Goal: Task Accomplishment & Management: Manage account settings

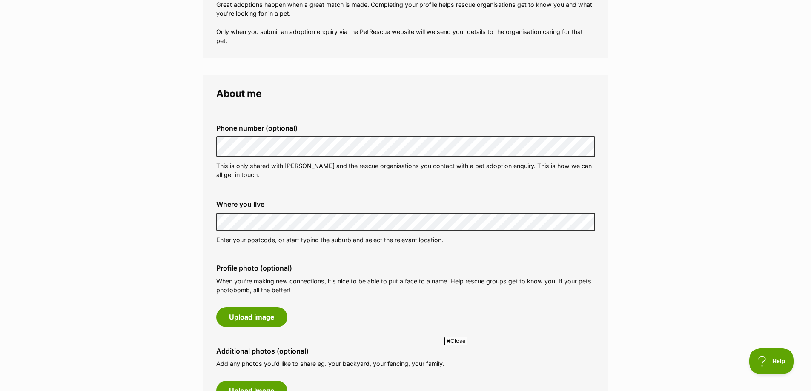
click at [311, 319] on div "Profile photo (optional) When you’re making new connections, it’s nice to be ab…" at bounding box center [406, 296] width 393 height 76
click at [264, 317] on button "Upload image" at bounding box center [251, 318] width 71 height 20
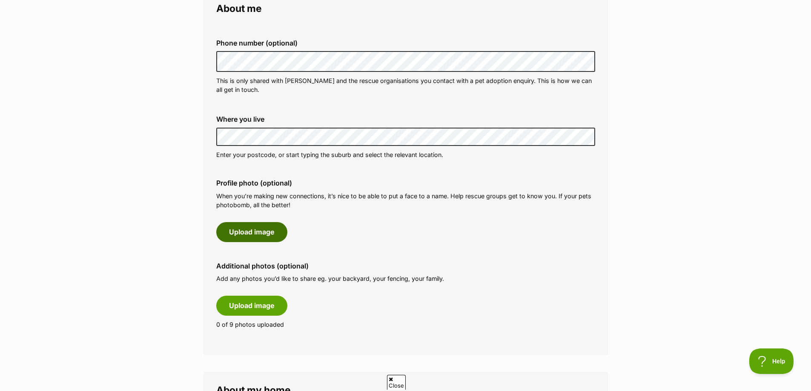
click at [248, 230] on button "Upload image" at bounding box center [251, 232] width 71 height 20
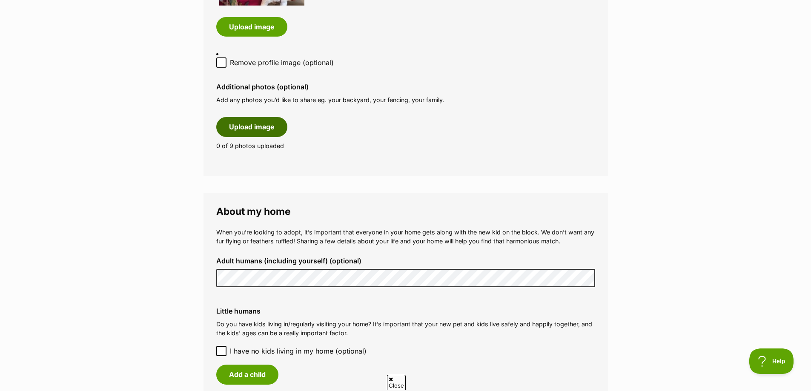
click at [247, 120] on button "Upload image" at bounding box center [251, 127] width 71 height 20
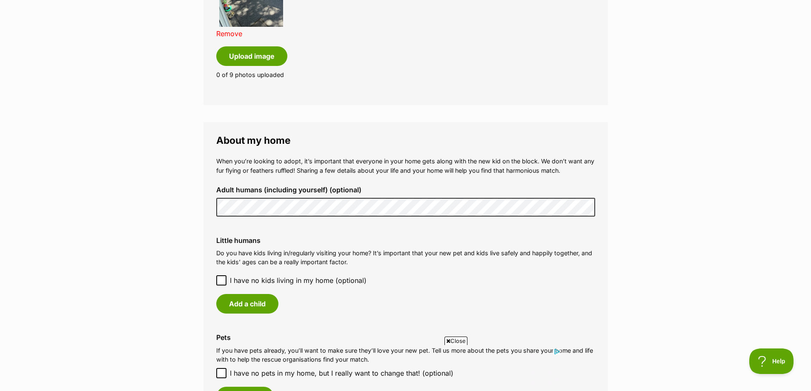
scroll to position [724, 0]
click at [221, 277] on icon at bounding box center [221, 280] width 6 height 6
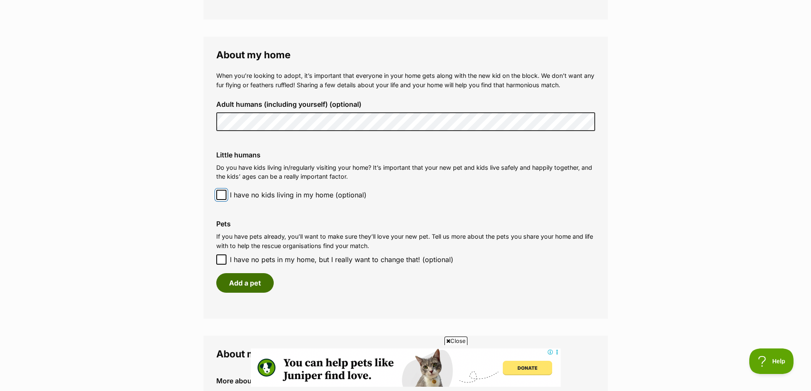
scroll to position [0, 0]
click at [250, 275] on button "Add a pet" at bounding box center [244, 283] width 57 height 20
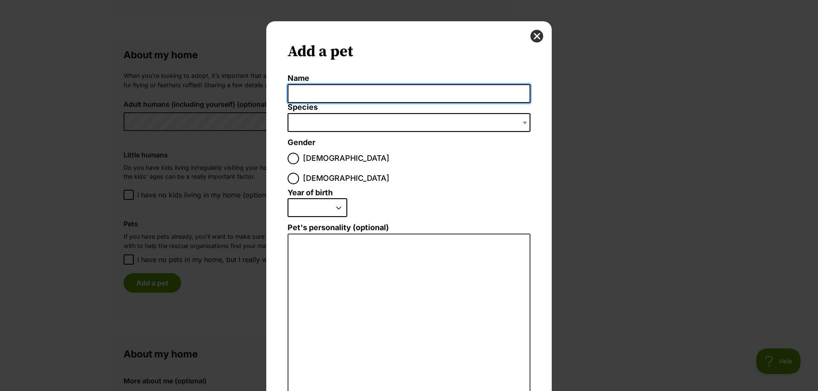
click at [293, 93] on input "Name" at bounding box center [408, 93] width 243 height 19
type input "[PERSON_NAME]"
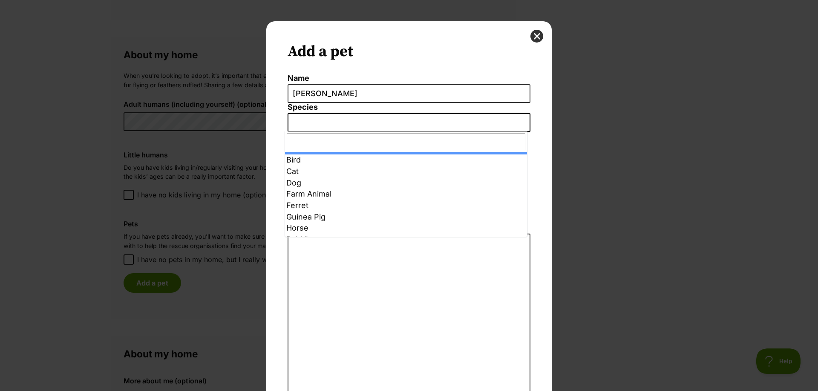
click at [291, 121] on span "Dialog Window - Close (Press escape to close)" at bounding box center [408, 122] width 243 height 19
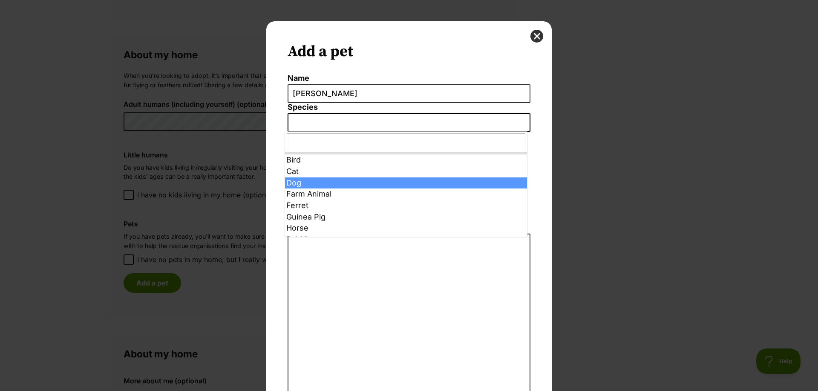
select select "1"
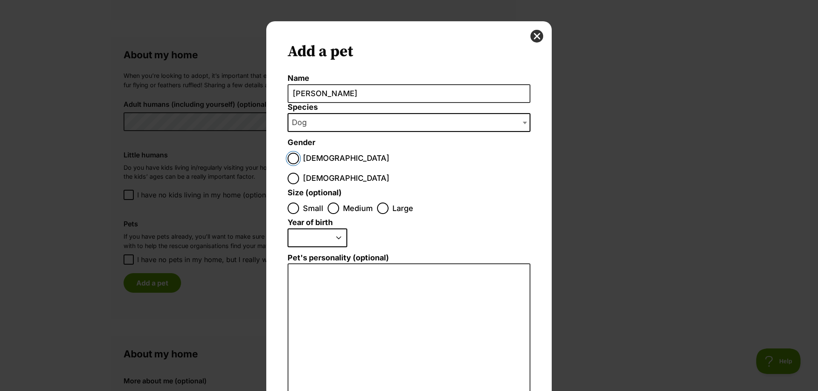
click at [289, 157] on input "[DEMOGRAPHIC_DATA]" at bounding box center [292, 158] width 11 height 11
radio input "true"
click at [288, 203] on input "Small" at bounding box center [292, 208] width 11 height 11
radio input "true"
click at [336, 229] on select "2025 2024 2023 2022 2021 2020 2019 2018 2017 2016 2015 2014 2013 2012 2011 2010…" at bounding box center [317, 238] width 60 height 19
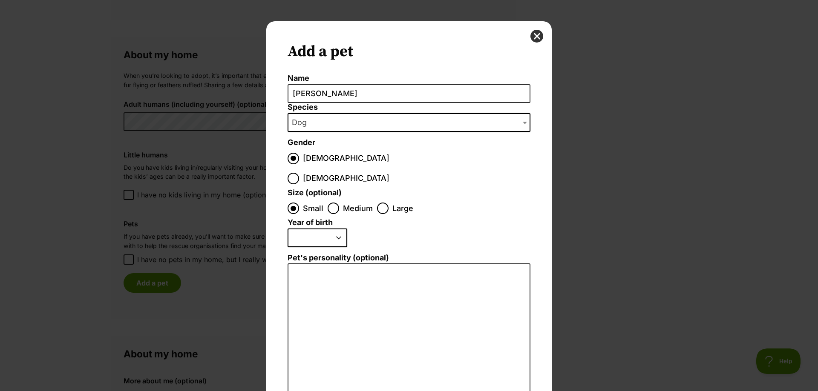
select select "2019"
click at [287, 229] on select "2025 2024 2023 2022 2021 2020 2019 2018 2017 2016 2015 2014 2013 2012 2011 2010…" at bounding box center [317, 238] width 60 height 19
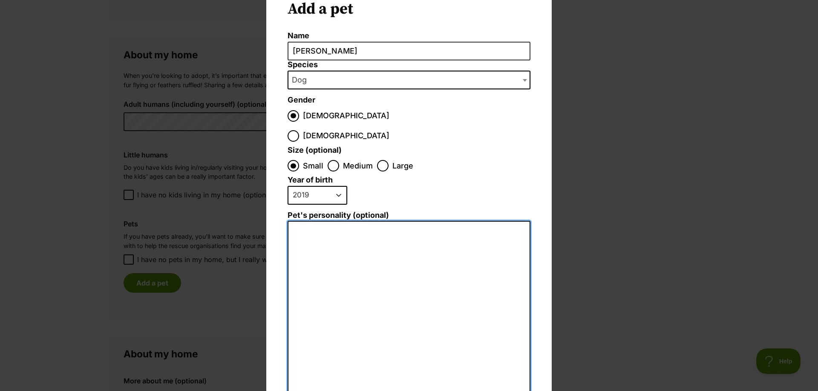
click at [294, 221] on textarea "Pet's personality (optional)" at bounding box center [408, 314] width 243 height 187
click at [425, 221] on textarea "[PERSON_NAME] is a great little dog. As a poodles he is smart" at bounding box center [408, 314] width 243 height 187
click at [469, 221] on textarea "[PERSON_NAME] is a great little dog. As a poodle he is smart" at bounding box center [408, 314] width 243 height 187
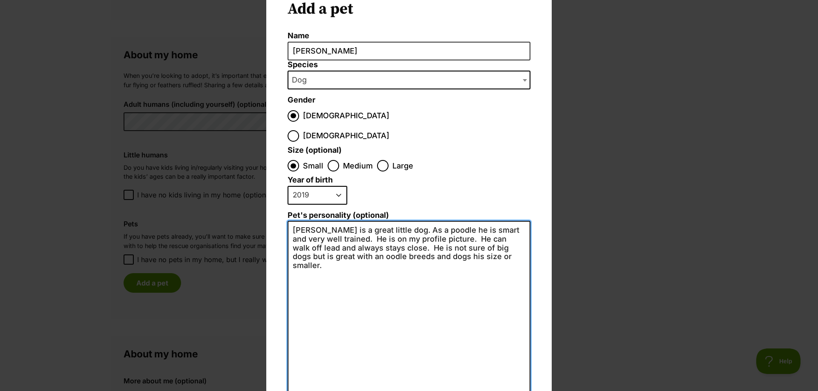
click at [299, 236] on textarea "[PERSON_NAME] is a great little dog. As a poodle he is smart and very well trai…" at bounding box center [408, 314] width 243 height 187
click at [469, 237] on textarea "[PERSON_NAME] is a great little dog. As a poodle he is smart and very well trai…" at bounding box center [408, 314] width 243 height 187
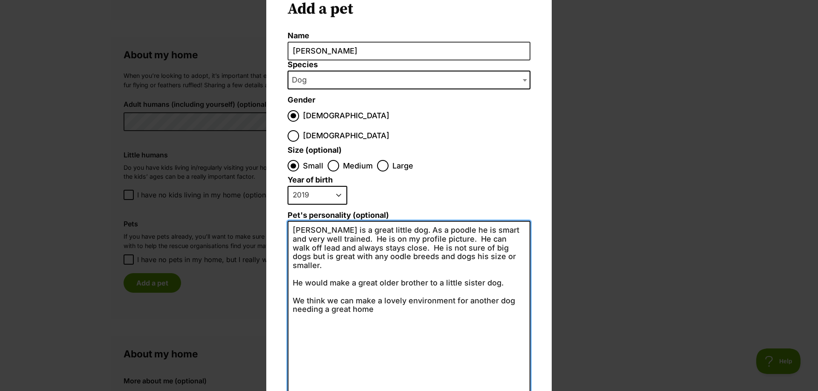
click at [330, 281] on textarea "[PERSON_NAME] is a great little dog. As a poodle he is smart and very well trai…" at bounding box center [408, 314] width 243 height 187
click at [349, 280] on textarea "[PERSON_NAME] is a great little dog. As a poodle he is smart and very well trai…" at bounding box center [408, 314] width 243 height 187
click at [424, 221] on textarea "[PERSON_NAME] is a great little dog. As a poodle he is smart and very well trai…" at bounding box center [408, 314] width 243 height 187
drag, startPoint x: 475, startPoint y: 218, endPoint x: 499, endPoint y: 218, distance: 23.4
click at [499, 221] on textarea "[PERSON_NAME] is a great little dog. As a poodle he is smart and very well trai…" at bounding box center [408, 314] width 243 height 187
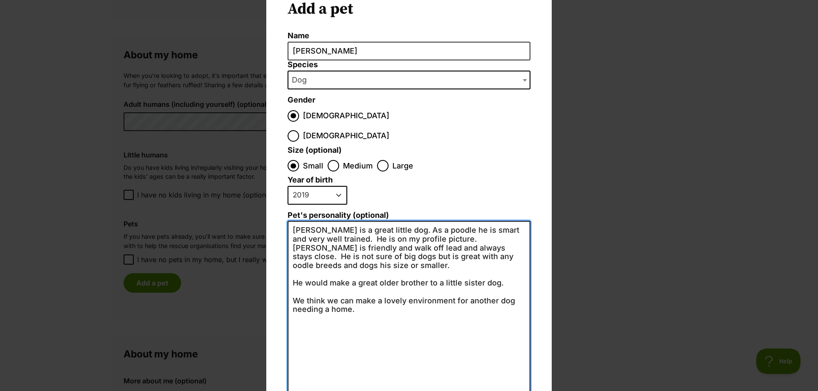
click at [513, 221] on textarea "[PERSON_NAME] is a great little dog. As a poodle he is smart and very well trai…" at bounding box center [408, 314] width 243 height 187
drag, startPoint x: 498, startPoint y: 219, endPoint x: 517, endPoint y: 218, distance: 19.2
click at [517, 221] on textarea "[PERSON_NAME] is a great little dog. As a poodle he is smart and very well trai…" at bounding box center [408, 314] width 243 height 187
drag, startPoint x: 497, startPoint y: 218, endPoint x: 517, endPoint y: 218, distance: 20.4
click at [517, 221] on textarea "[PERSON_NAME] is a great little dog. As a poodle he is smart and very well trai…" at bounding box center [408, 314] width 243 height 187
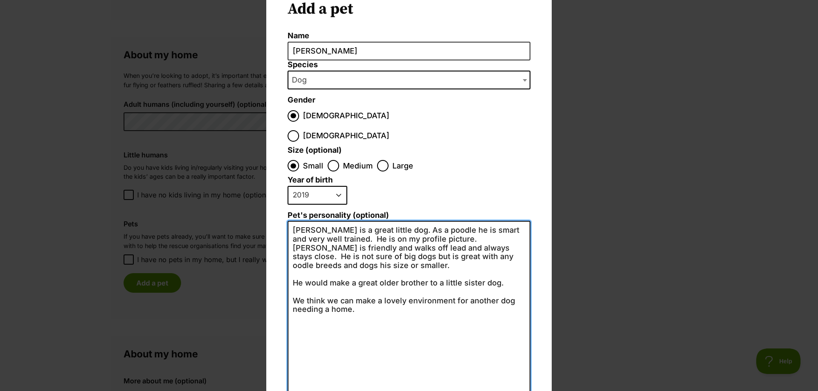
click at [348, 282] on textarea "[PERSON_NAME] is a great little dog. As a poodle he is smart and very well trai…" at bounding box center [408, 314] width 243 height 187
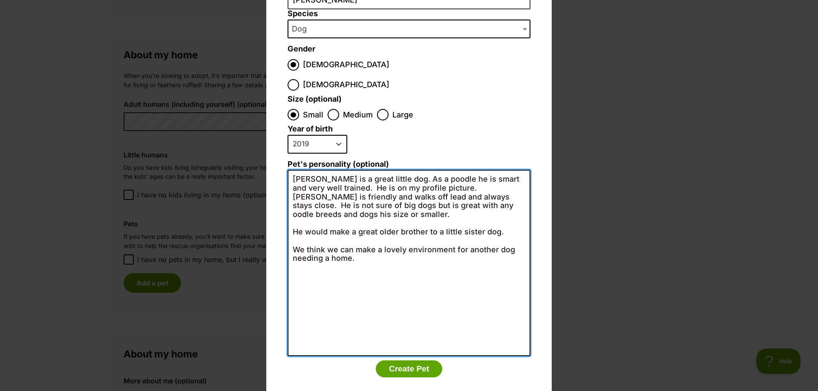
scroll to position [94, 0]
type textarea "[PERSON_NAME] is a great little dog. As a poodle he is smart and very well trai…"
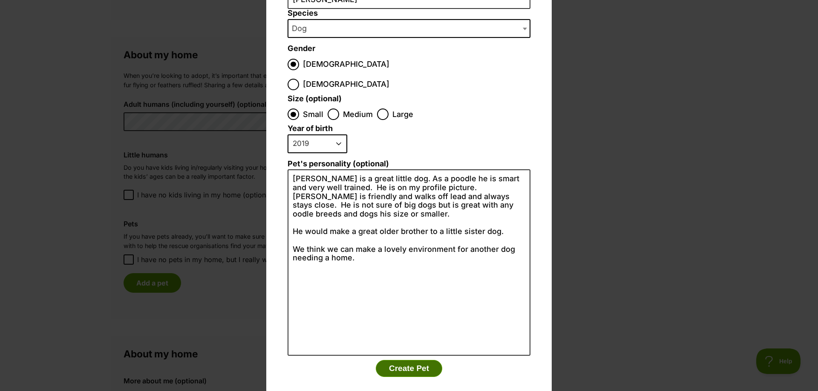
click at [403, 360] on button "Create Pet" at bounding box center [409, 368] width 66 height 17
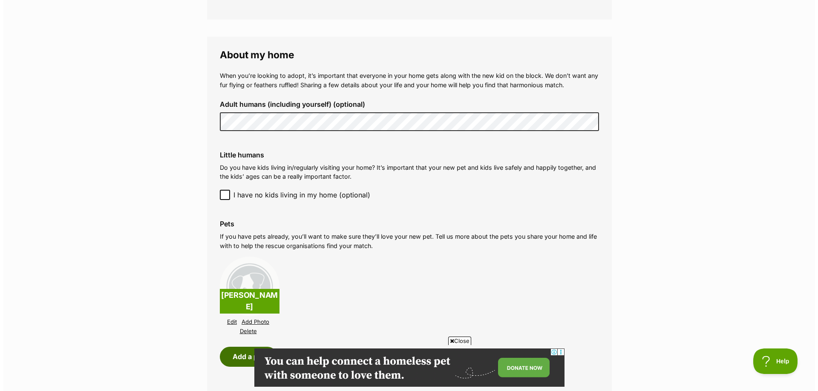
scroll to position [0, 0]
click at [243, 319] on link "Add Photo" at bounding box center [252, 322] width 28 height 6
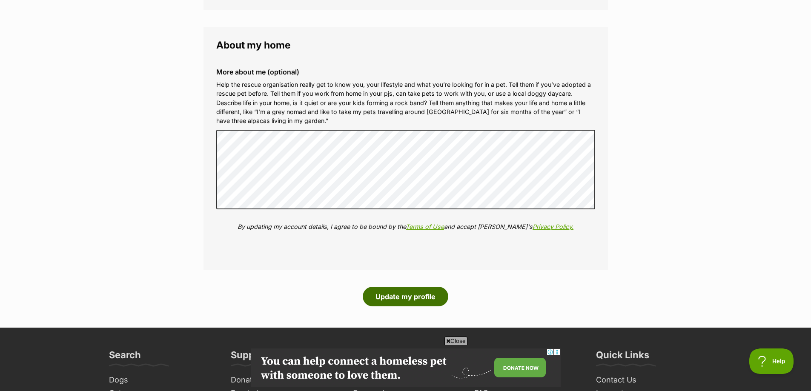
click at [405, 291] on button "Update my profile" at bounding box center [406, 297] width 86 height 20
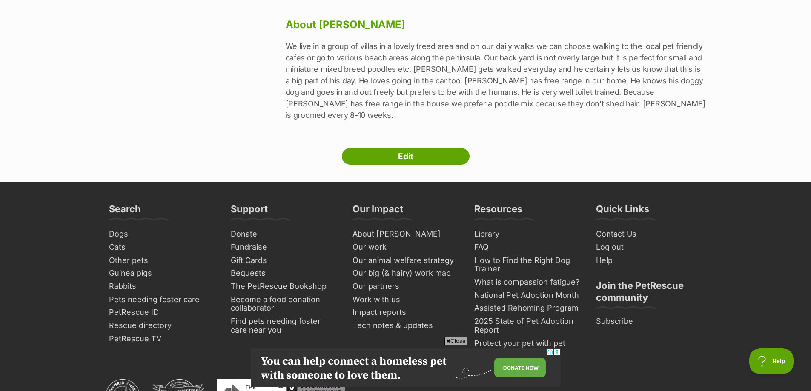
scroll to position [511, 0]
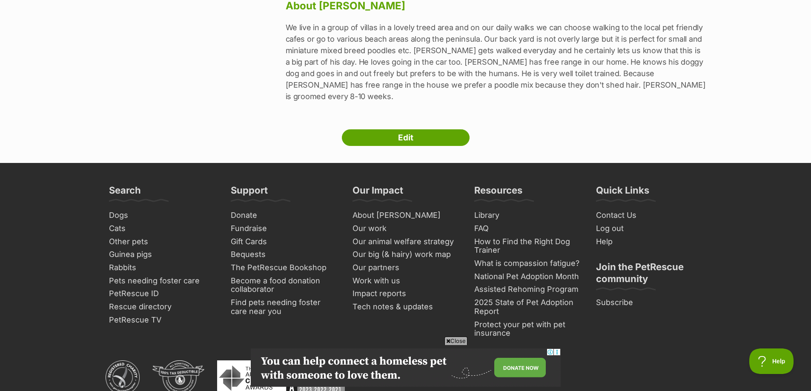
click at [455, 340] on span "Close" at bounding box center [456, 341] width 23 height 9
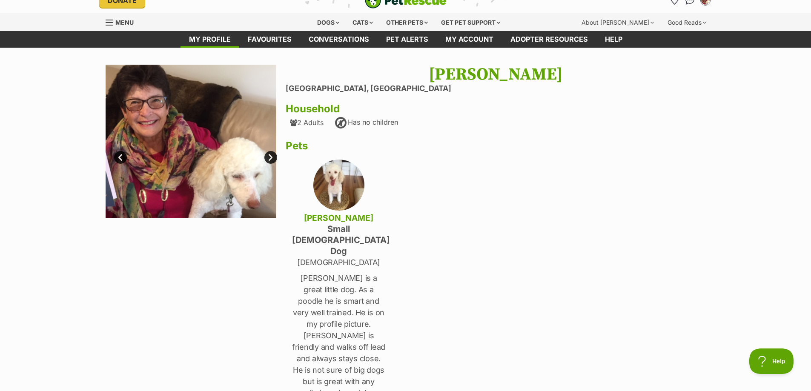
scroll to position [0, 0]
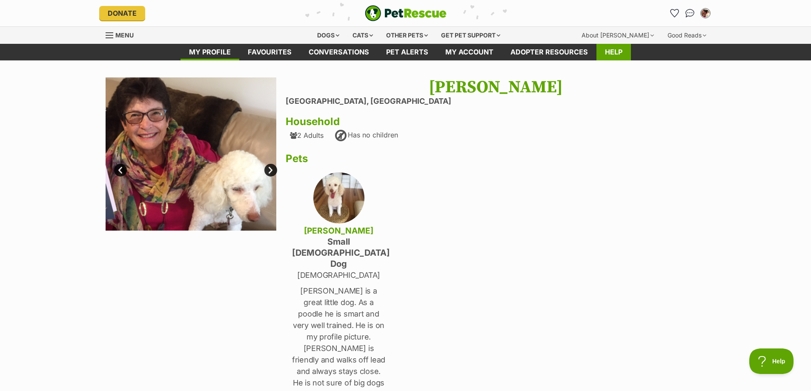
click at [615, 53] on link "Help" at bounding box center [614, 52] width 34 height 17
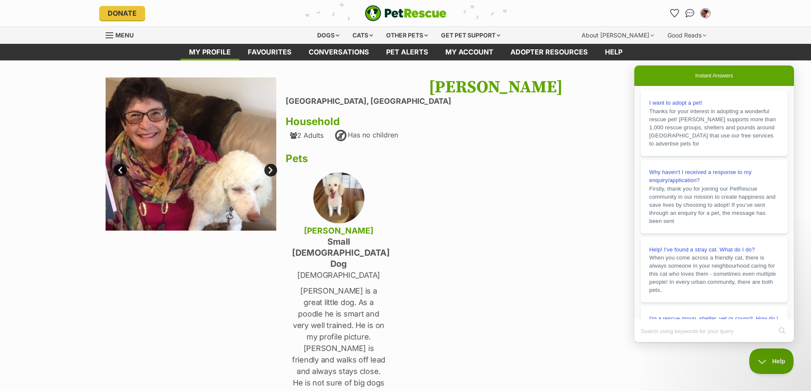
click at [596, 179] on div "Pamela Blampied Rosebud, Victoria Household 2 Adults Has no children Pets Riley…" at bounding box center [496, 351] width 420 height 546
click at [704, 368] on div "Pamela Blampied Rosebud, Victoria Household 2 Adults Has no children Pets Riley…" at bounding box center [496, 351] width 420 height 546
click at [734, 75] on div "Instant Answers" at bounding box center [715, 76] width 160 height 20
click at [581, 180] on div "Pamela Blampied Rosebud, Victoria Household 2 Adults Has no children Pets Riley…" at bounding box center [496, 351] width 420 height 546
click at [756, 361] on span "Help" at bounding box center [769, 360] width 44 height 6
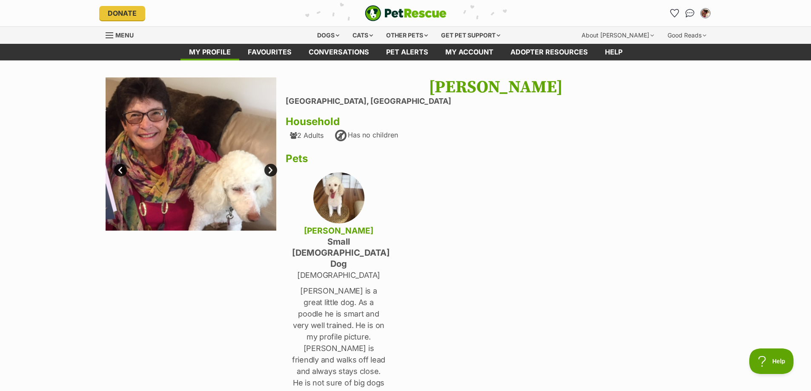
click at [124, 35] on span "Menu" at bounding box center [124, 35] width 18 height 7
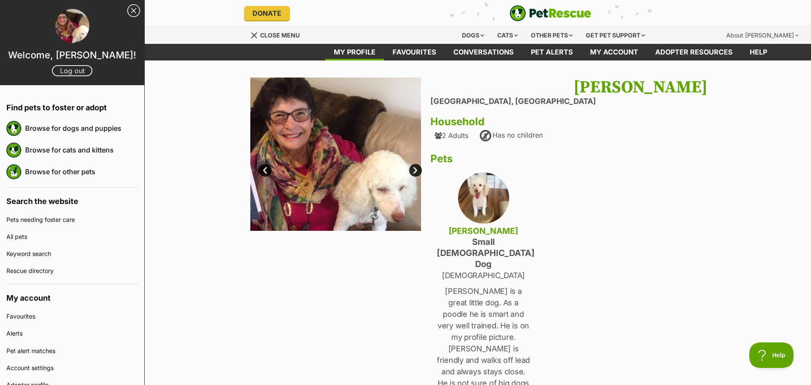
click at [60, 72] on link "Log out" at bounding box center [72, 70] width 40 height 11
